Goal: Task Accomplishment & Management: Use online tool/utility

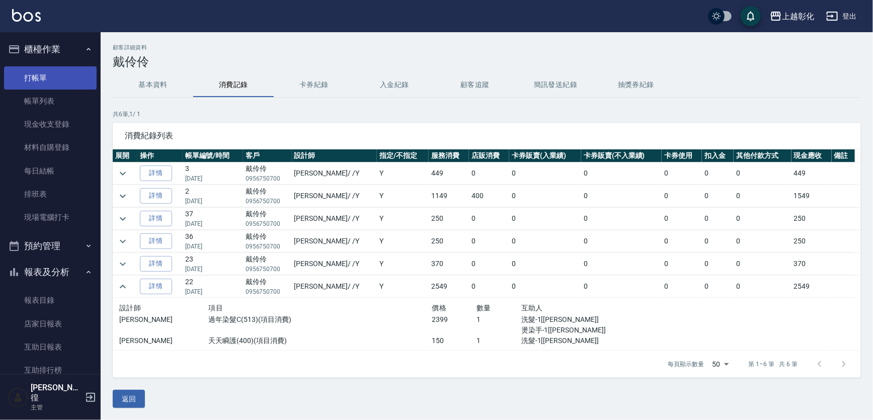
click at [53, 79] on link "打帳單" at bounding box center [50, 77] width 93 height 23
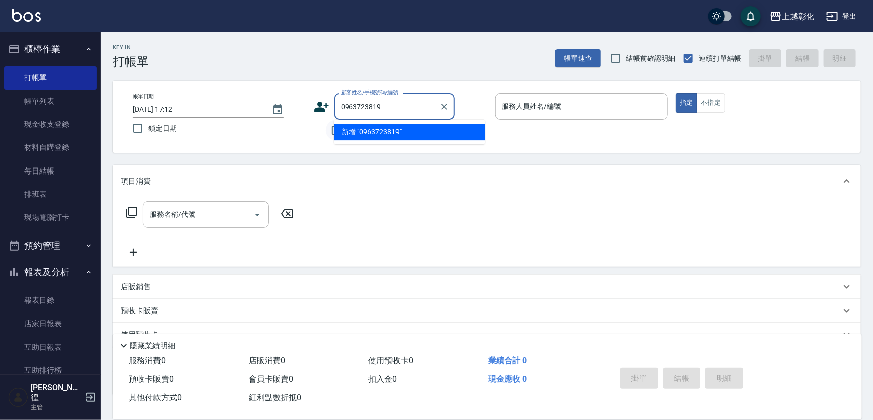
type input "0963723819"
click at [329, 134] on input "不留客資" at bounding box center [335, 130] width 21 height 21
checkbox input "true"
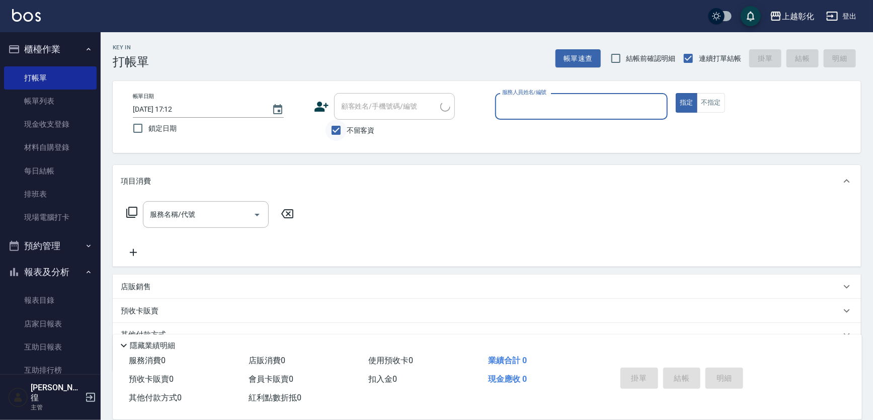
type input "ㄍ"
type button "true"
click at [530, 113] on input "[PERSON_NAME]-r" at bounding box center [573, 107] width 149 height 18
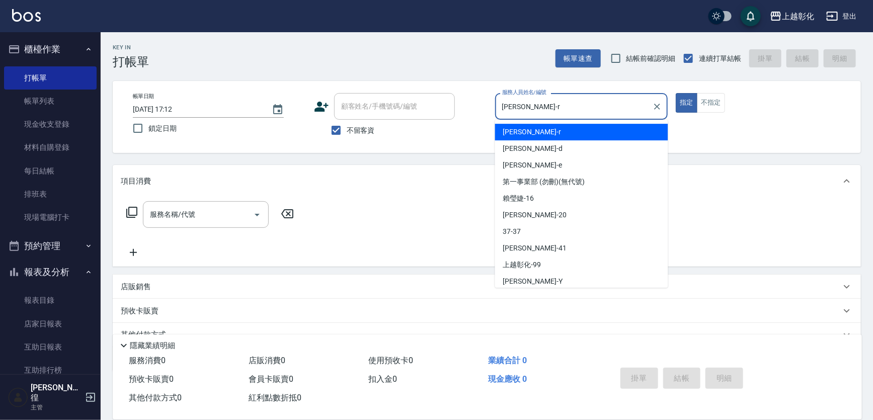
click at [530, 113] on input "[PERSON_NAME]-r" at bounding box center [573, 107] width 149 height 18
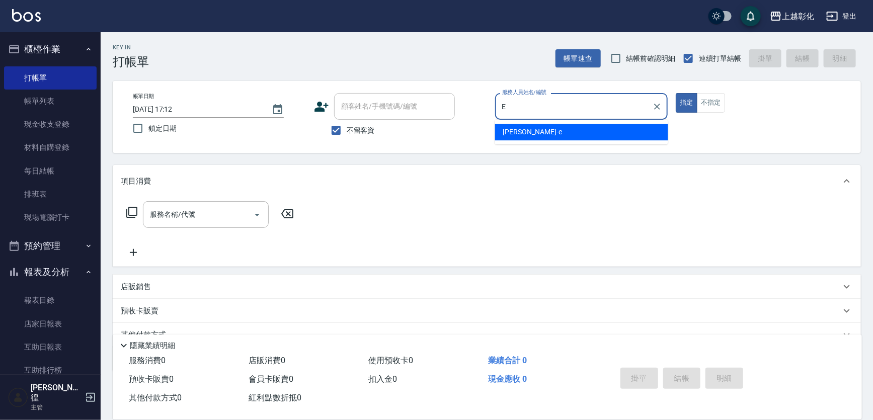
type input "[PERSON_NAME]-e"
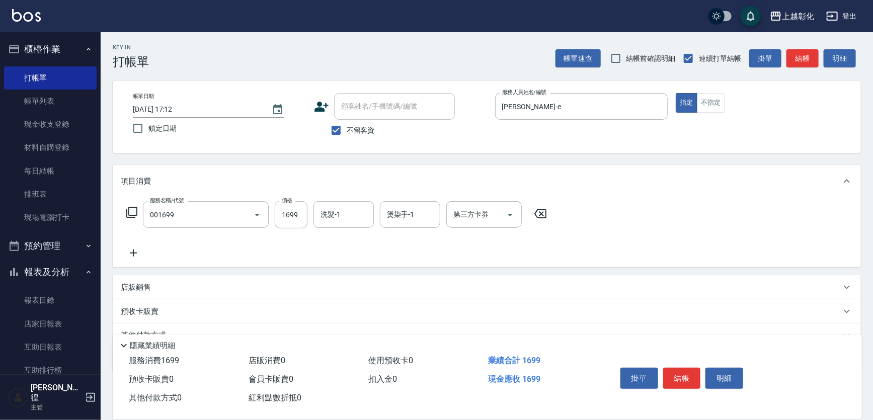
type input "型男燙髮B(001699)"
